Goal: Navigation & Orientation: Find specific page/section

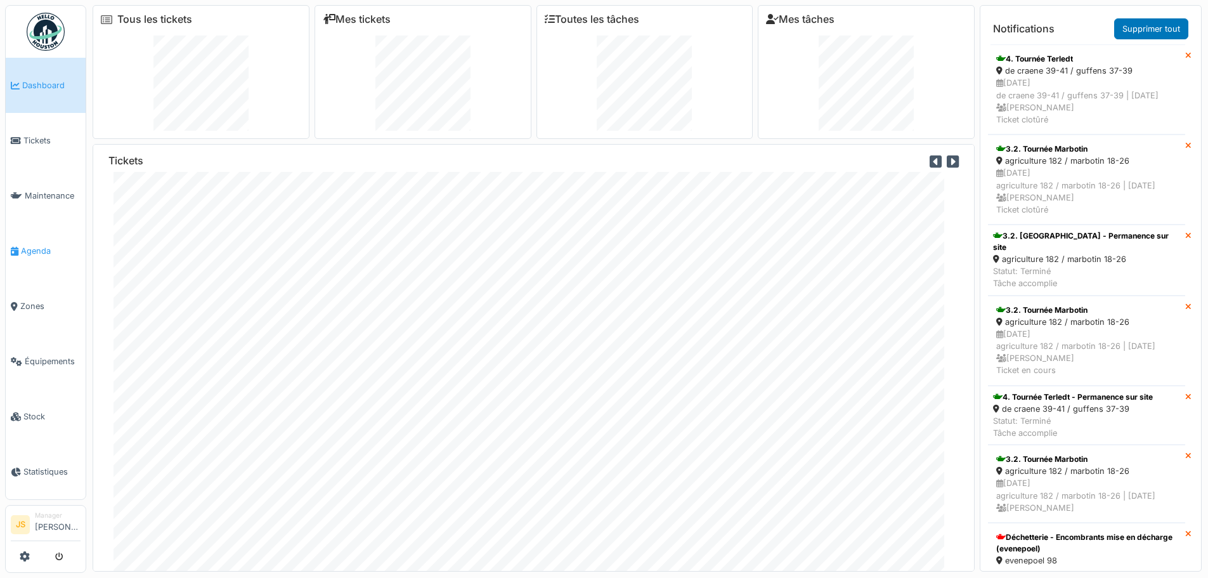
click at [37, 245] on span "Agenda" at bounding box center [51, 251] width 60 height 12
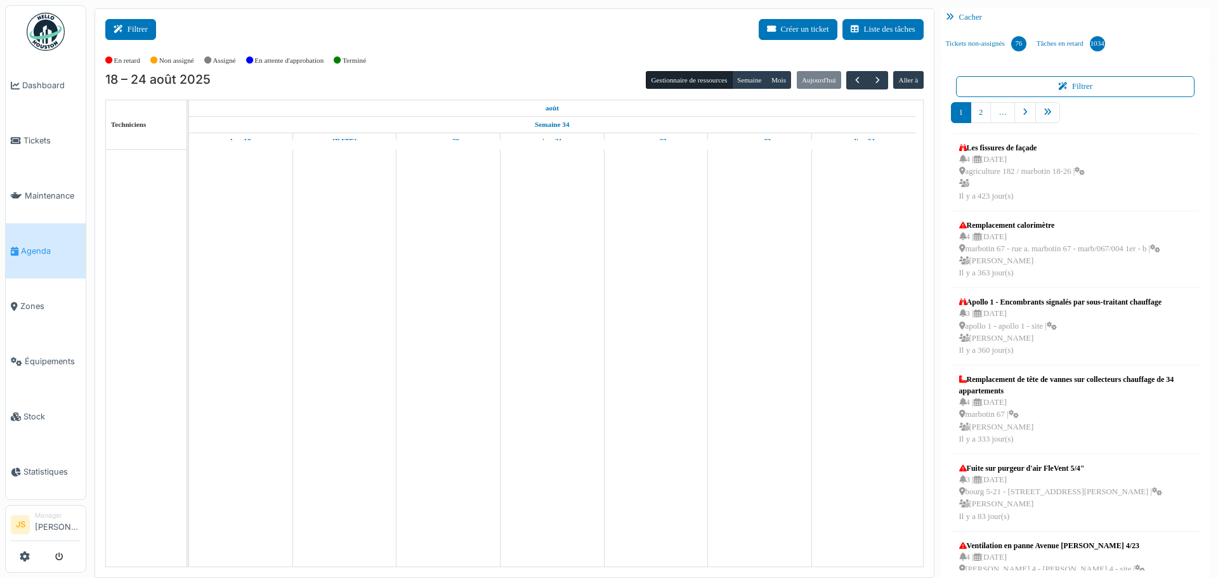
drag, startPoint x: 0, startPoint y: 0, endPoint x: 132, endPoint y: 32, distance: 135.8
click at [132, 32] on button "Filtrer" at bounding box center [130, 29] width 51 height 21
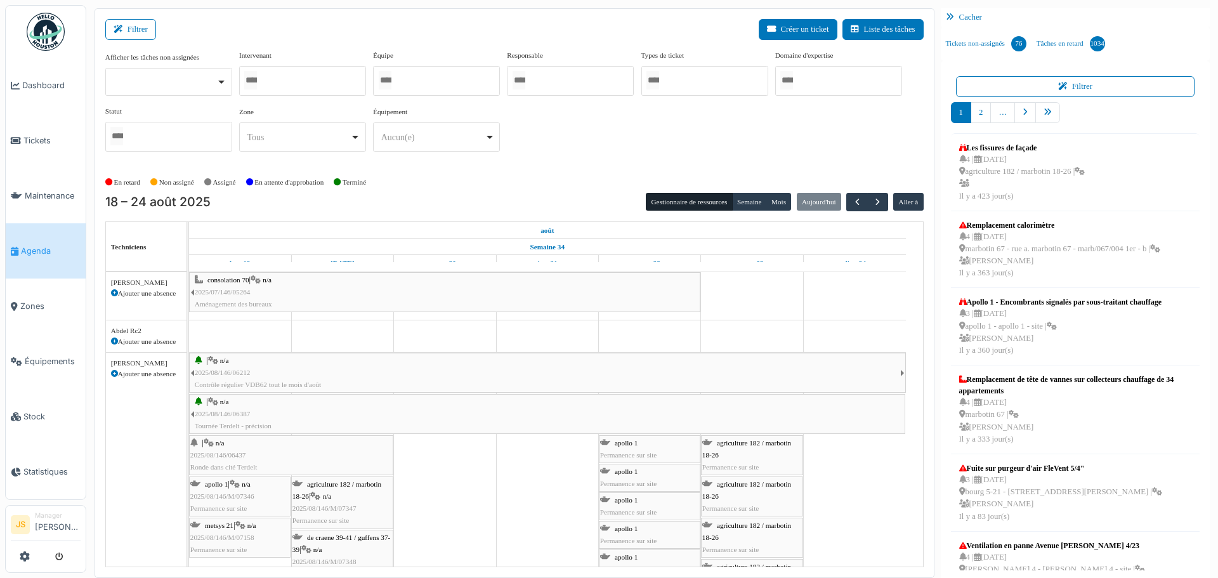
click at [216, 86] on div at bounding box center [168, 82] width 127 height 28
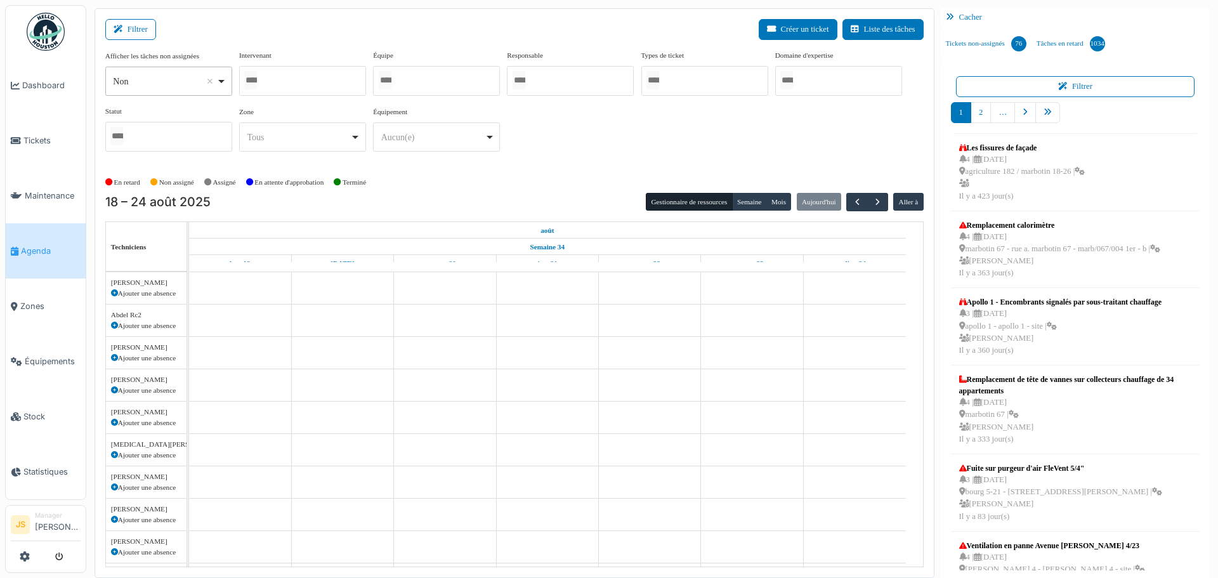
click at [221, 77] on div "Non Remove item" at bounding box center [168, 81] width 116 height 18
select select "***"
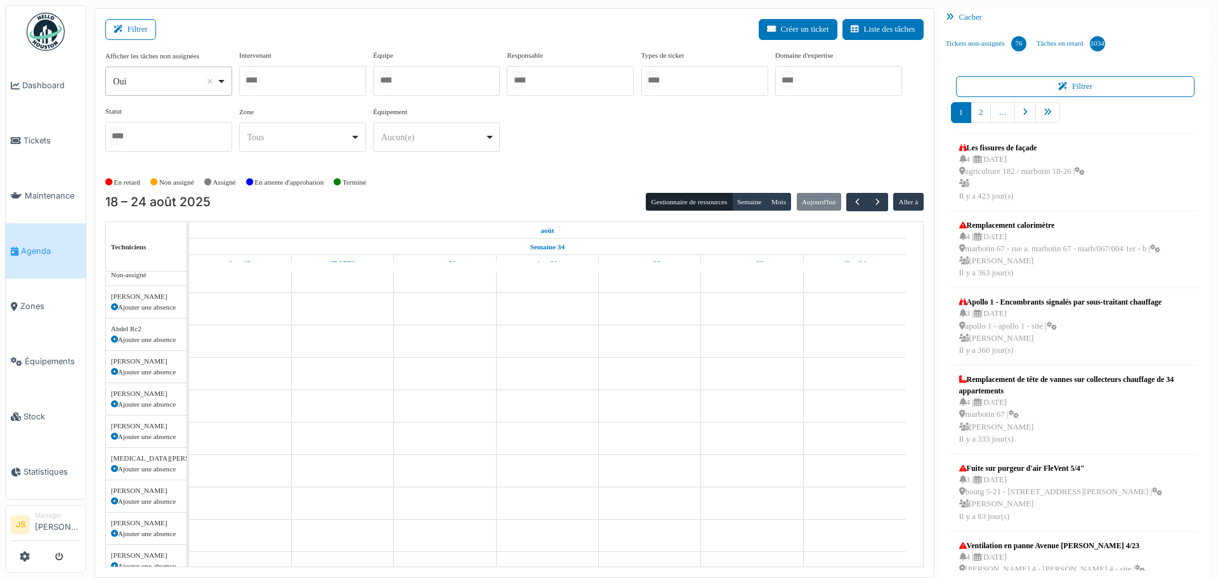
scroll to position [7, 0]
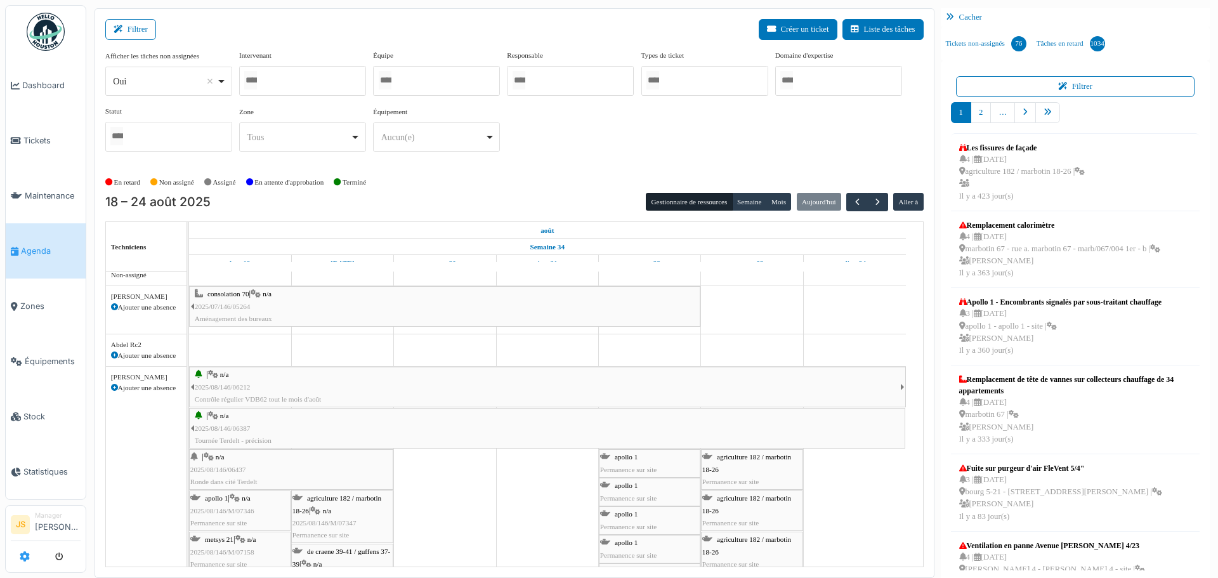
click at [20, 558] on icon at bounding box center [25, 556] width 10 height 10
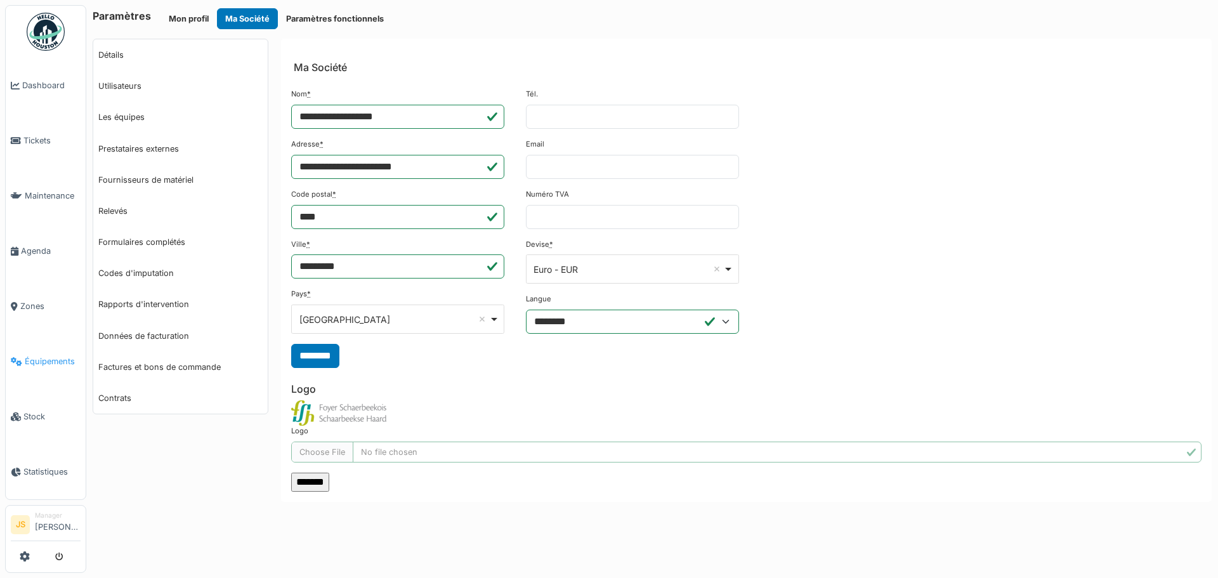
click at [49, 355] on span "Équipements" at bounding box center [53, 361] width 56 height 12
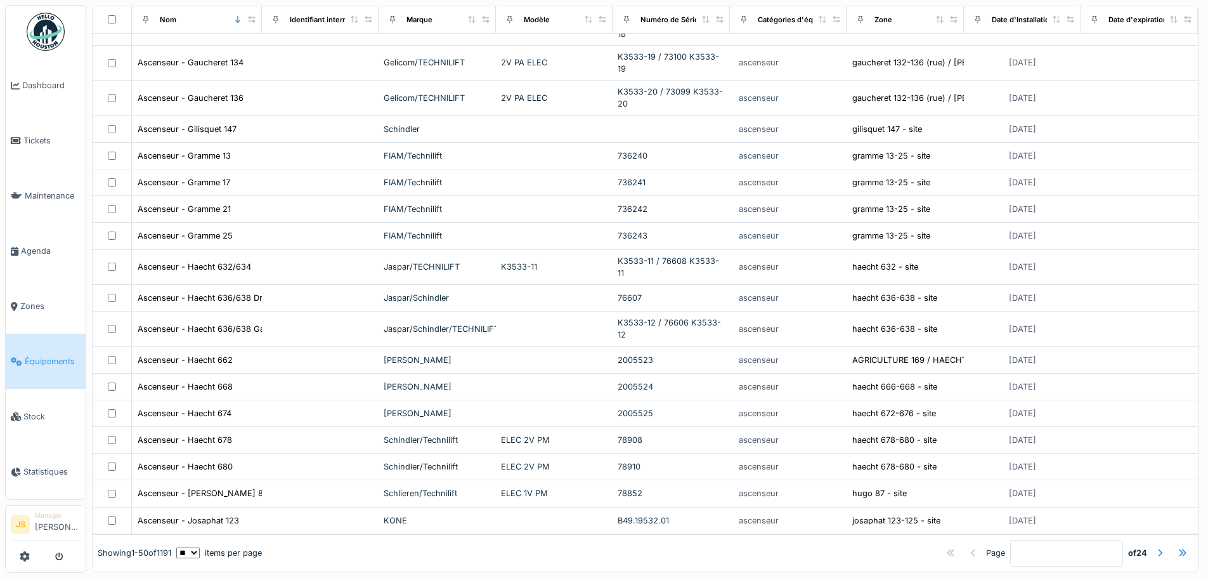
scroll to position [10, 0]
click at [200, 547] on select "** ** ** *** *** ***" at bounding box center [187, 552] width 23 height 11
select select "***"
click at [186, 547] on select "** ** ** *** *** ***" at bounding box center [187, 552] width 23 height 11
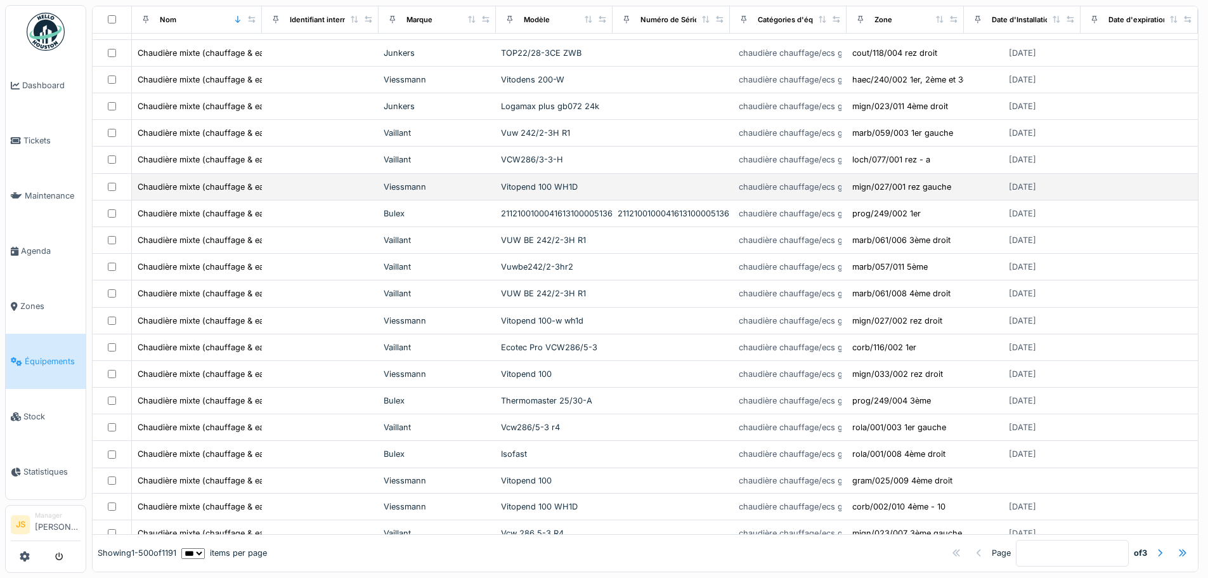
scroll to position [7232, 0]
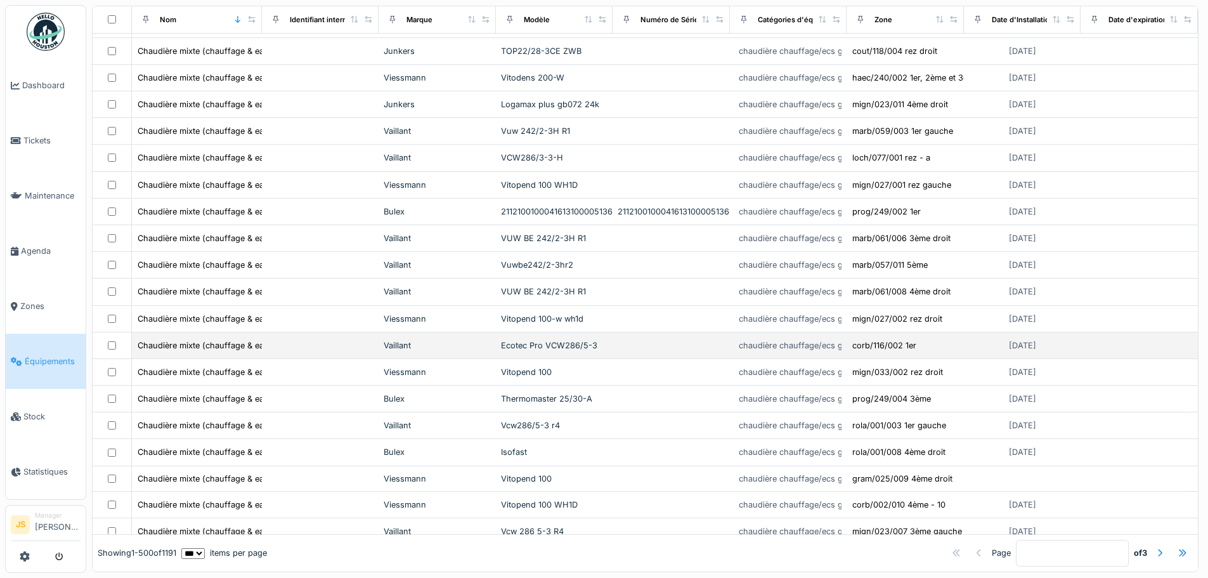
click at [340, 341] on td at bounding box center [320, 345] width 117 height 27
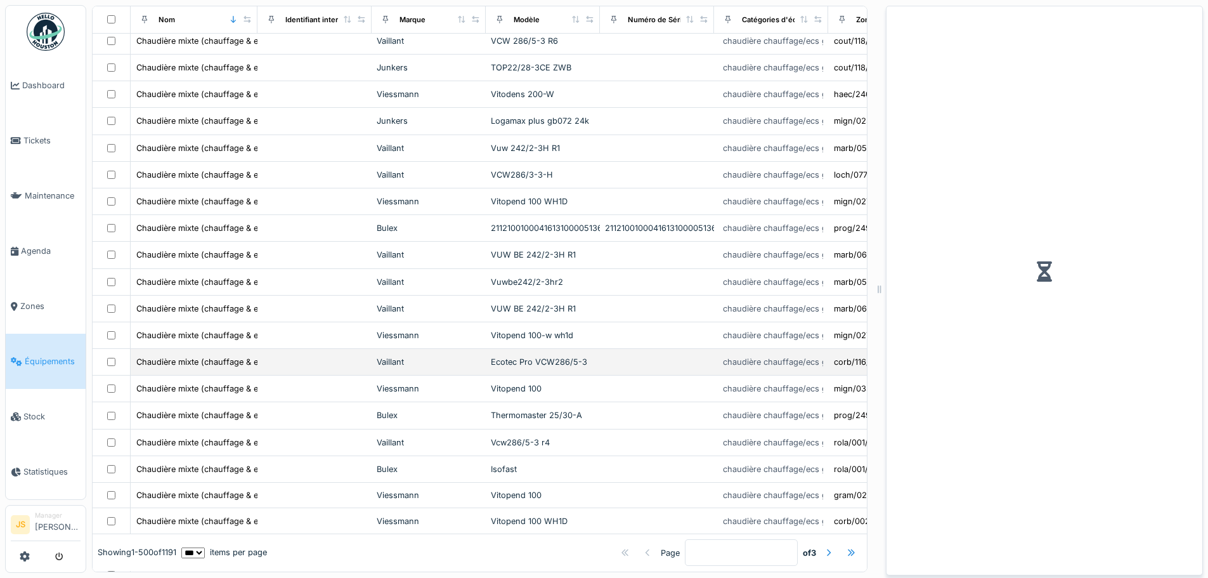
scroll to position [7249, 0]
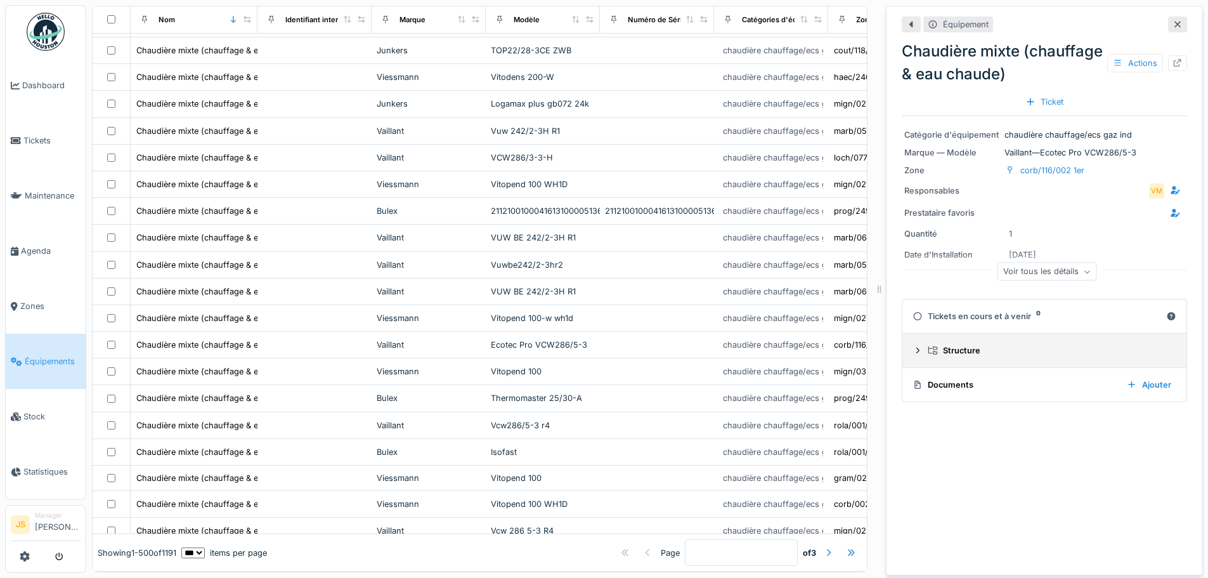
click at [948, 344] on div "Structure" at bounding box center [1050, 350] width 244 height 12
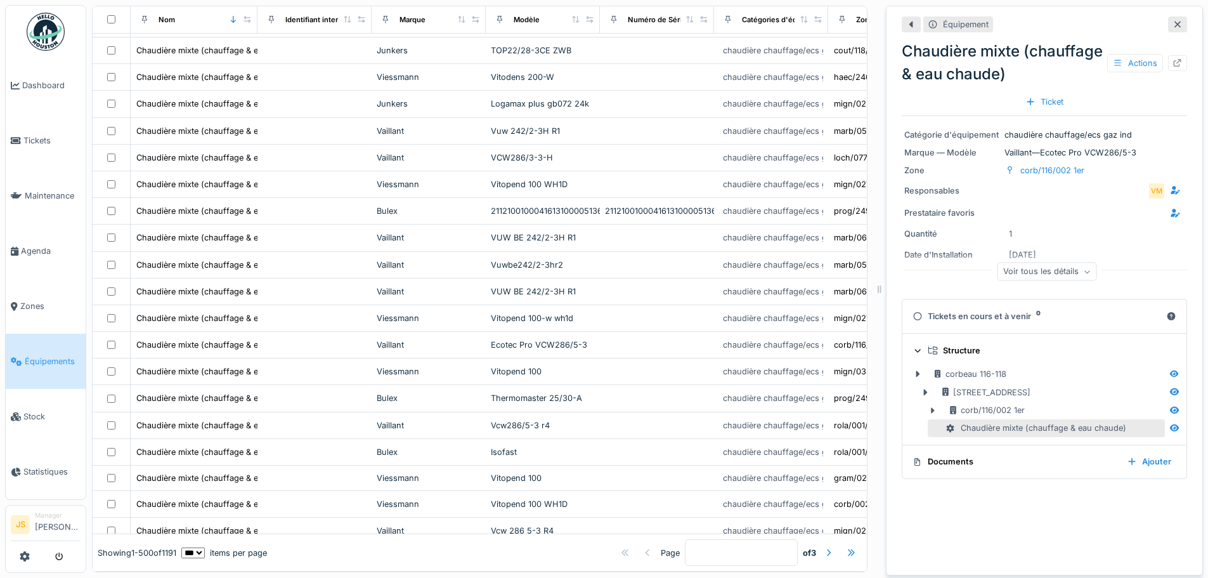
click at [948, 344] on div "Structure" at bounding box center [1050, 350] width 244 height 12
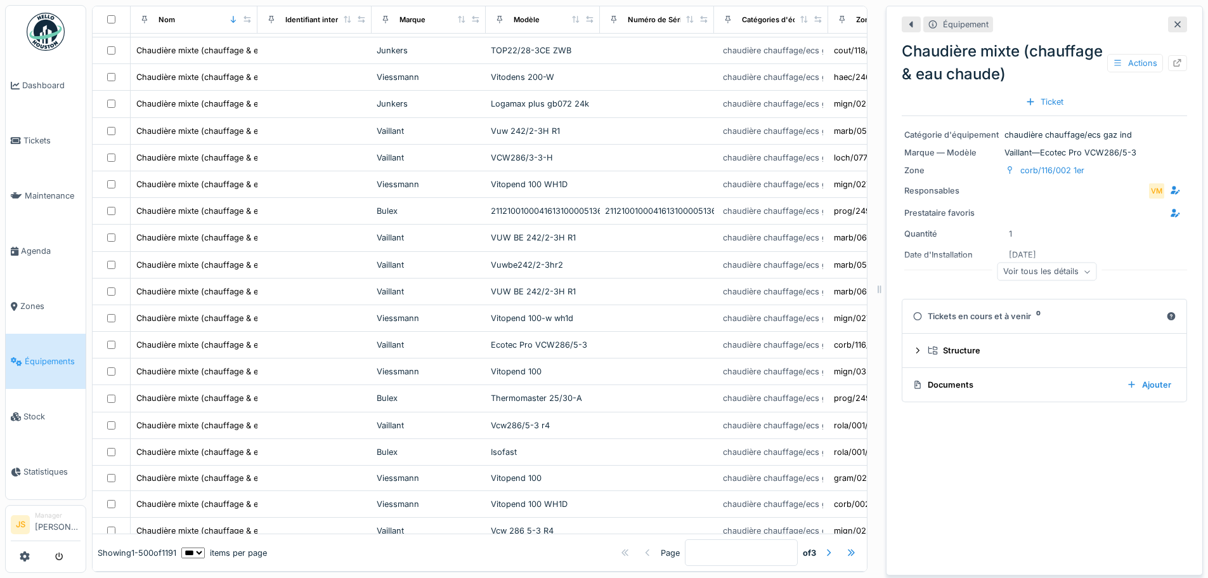
click at [1044, 264] on div "Voir tous les détails" at bounding box center [1048, 272] width 100 height 18
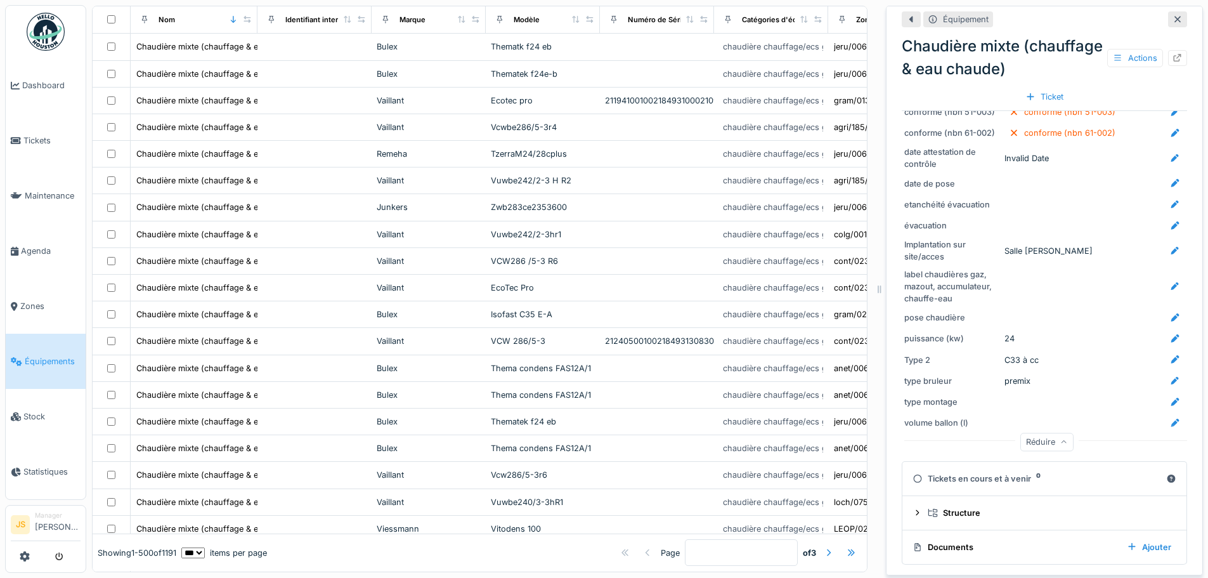
scroll to position [12052, 0]
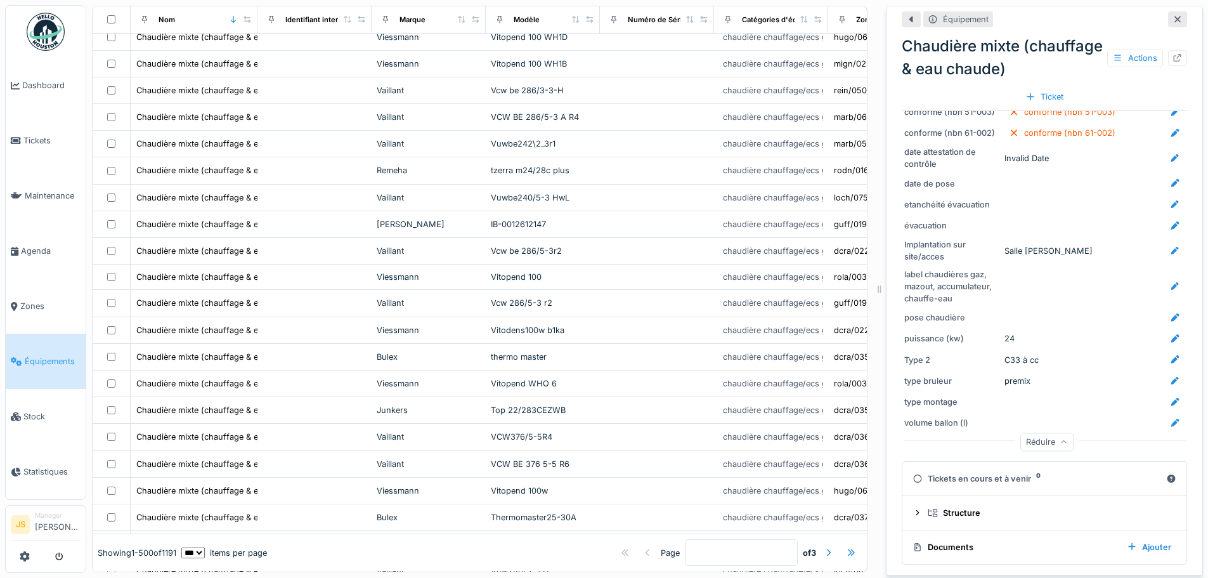
click at [1173, 15] on icon at bounding box center [1178, 19] width 10 height 8
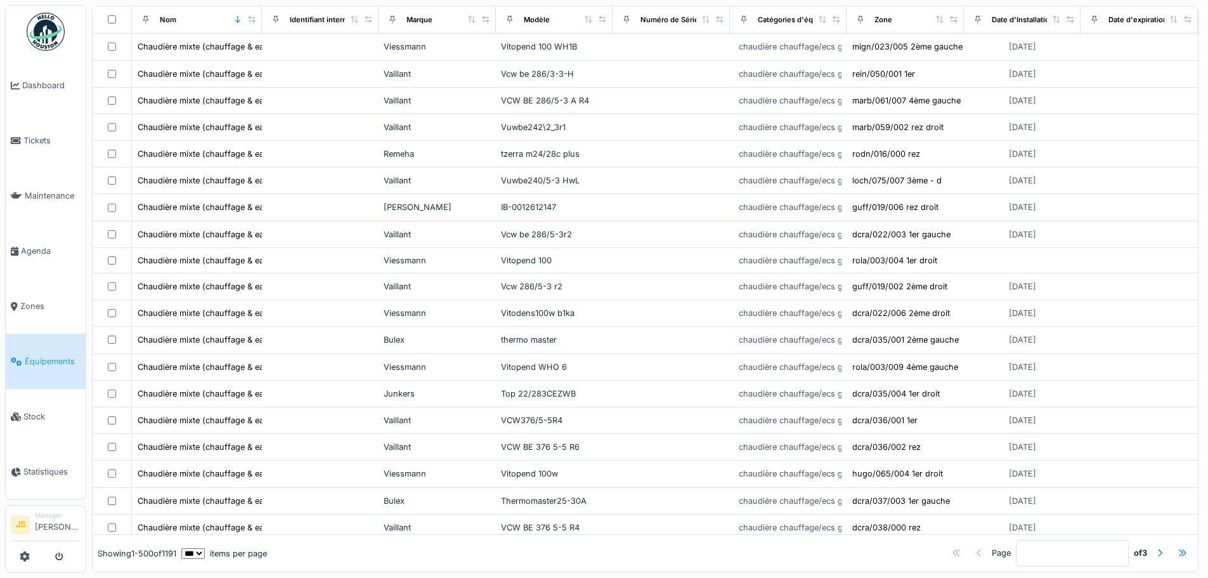
scroll to position [12036, 0]
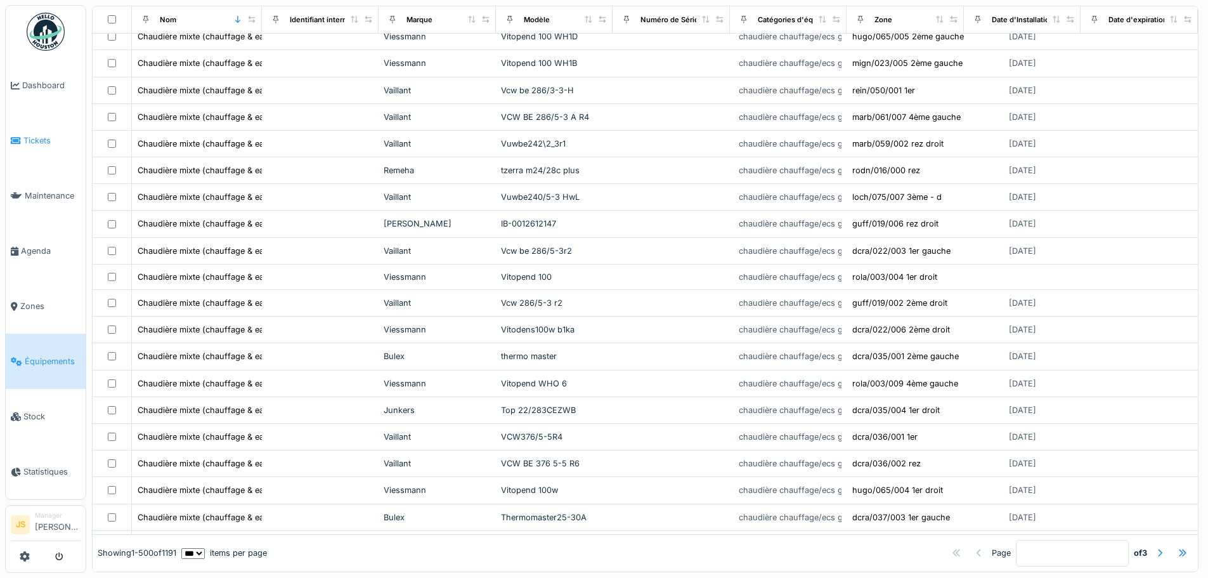
click at [32, 134] on span "Tickets" at bounding box center [51, 140] width 57 height 12
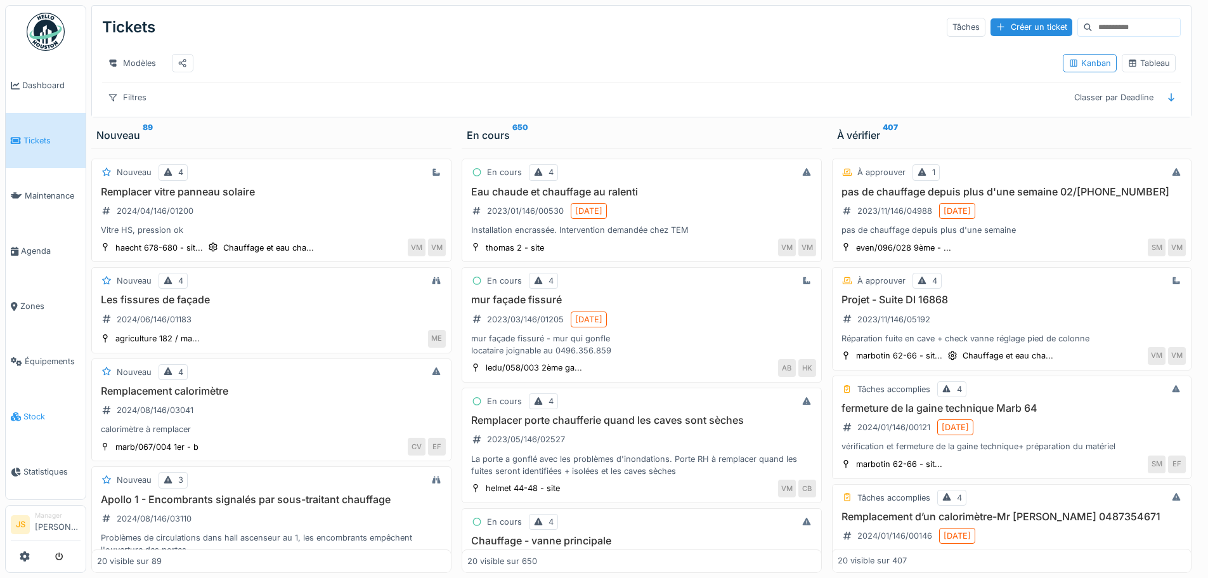
click at [29, 411] on span "Stock" at bounding box center [51, 416] width 57 height 12
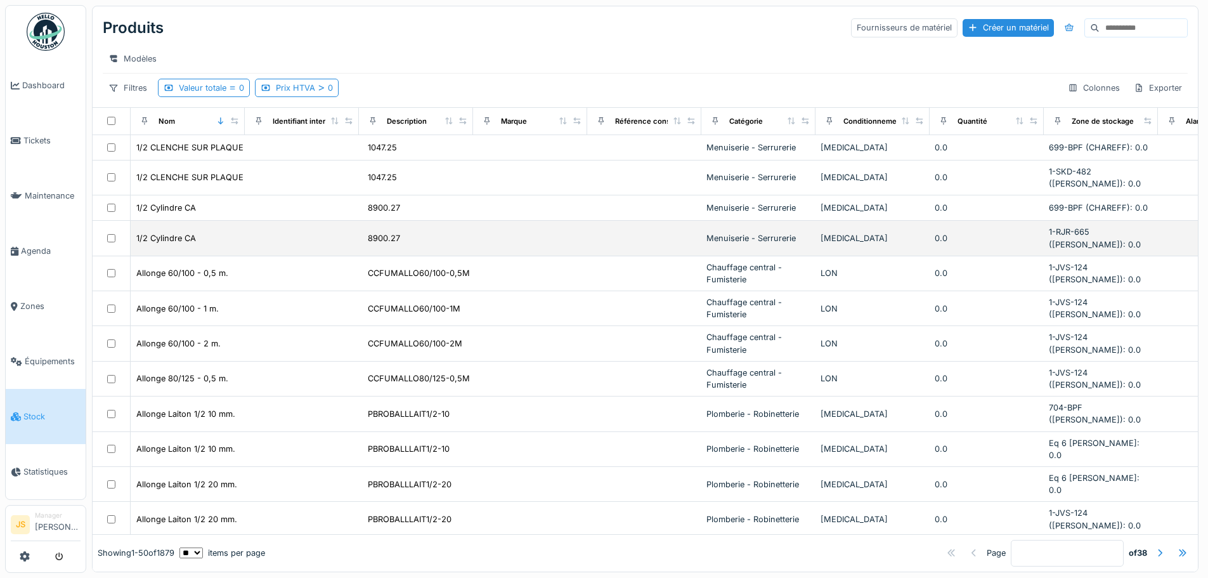
click at [212, 233] on div "1/2 Cylindre CA" at bounding box center [188, 238] width 104 height 13
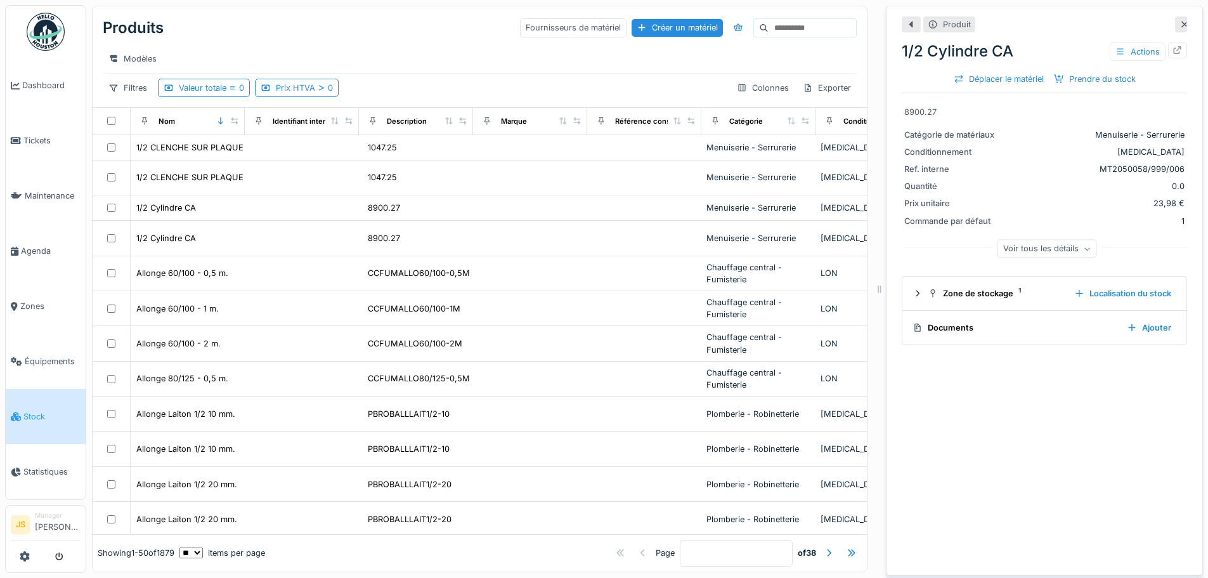
click at [1180, 27] on icon at bounding box center [1185, 24] width 10 height 8
